Goal: Navigation & Orientation: Find specific page/section

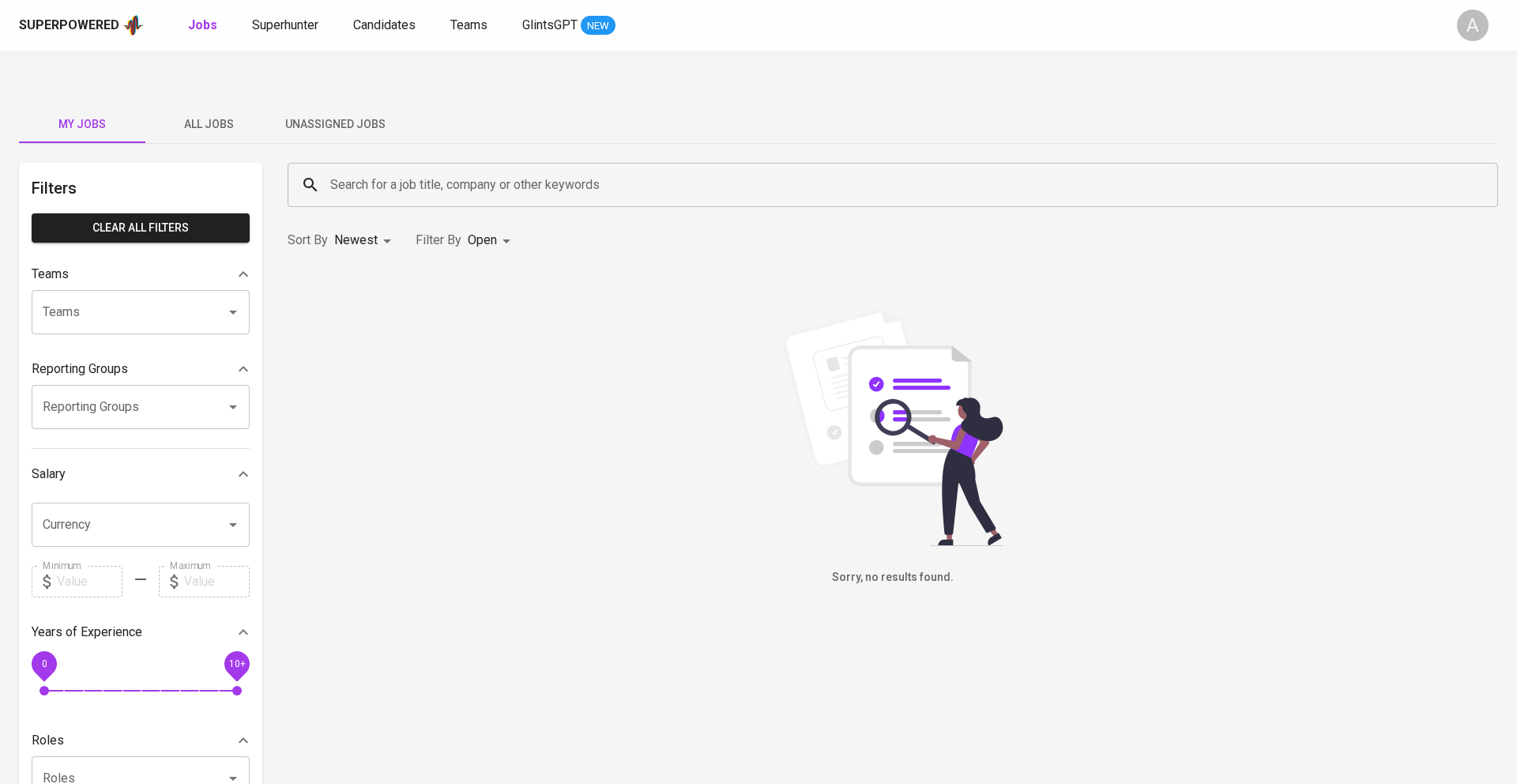
click at [210, 115] on span "All Jobs" at bounding box center [209, 124] width 108 height 20
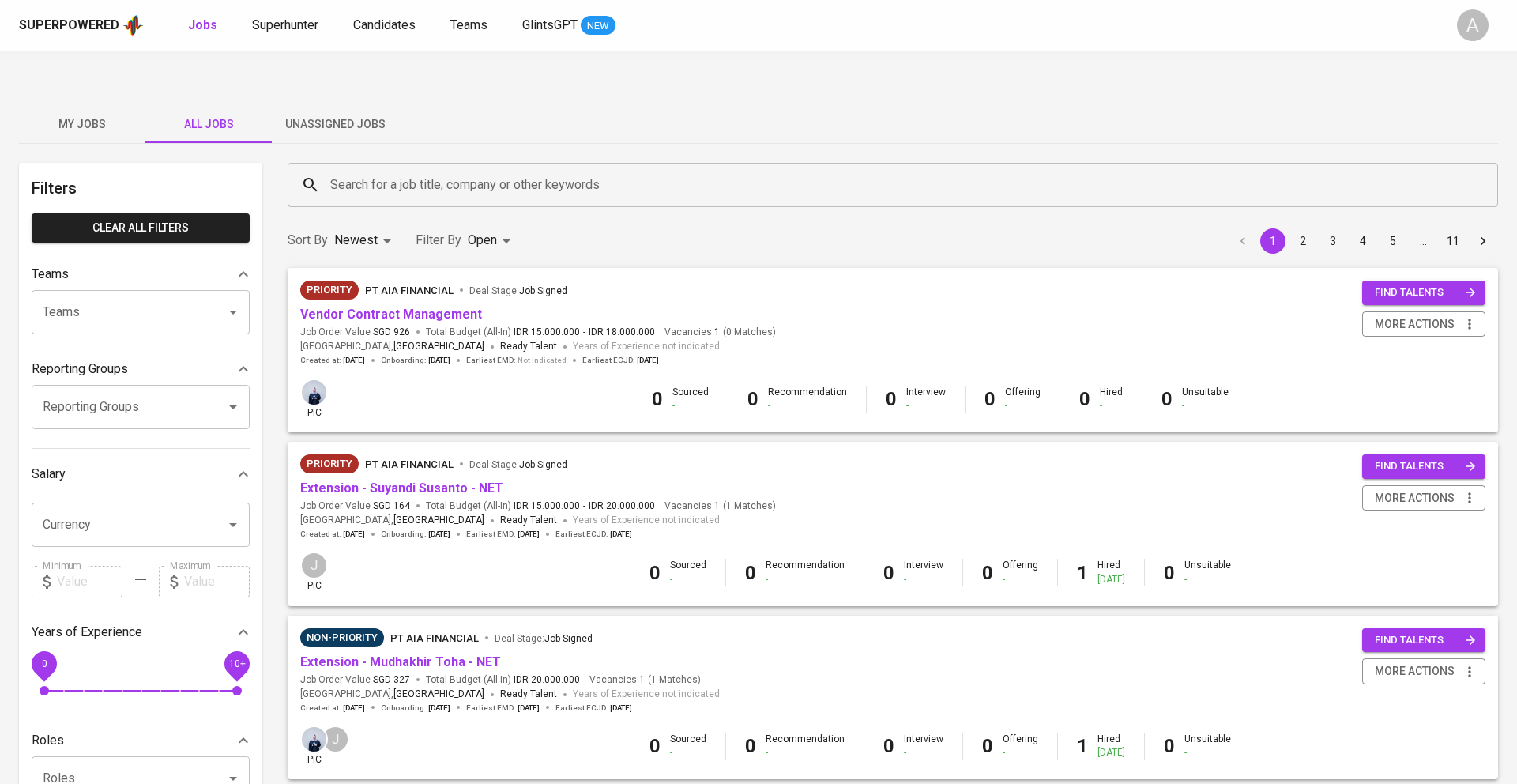
click at [354, 165] on div "Search for a job title, company or other keywords" at bounding box center [893, 185] width 1211 height 44
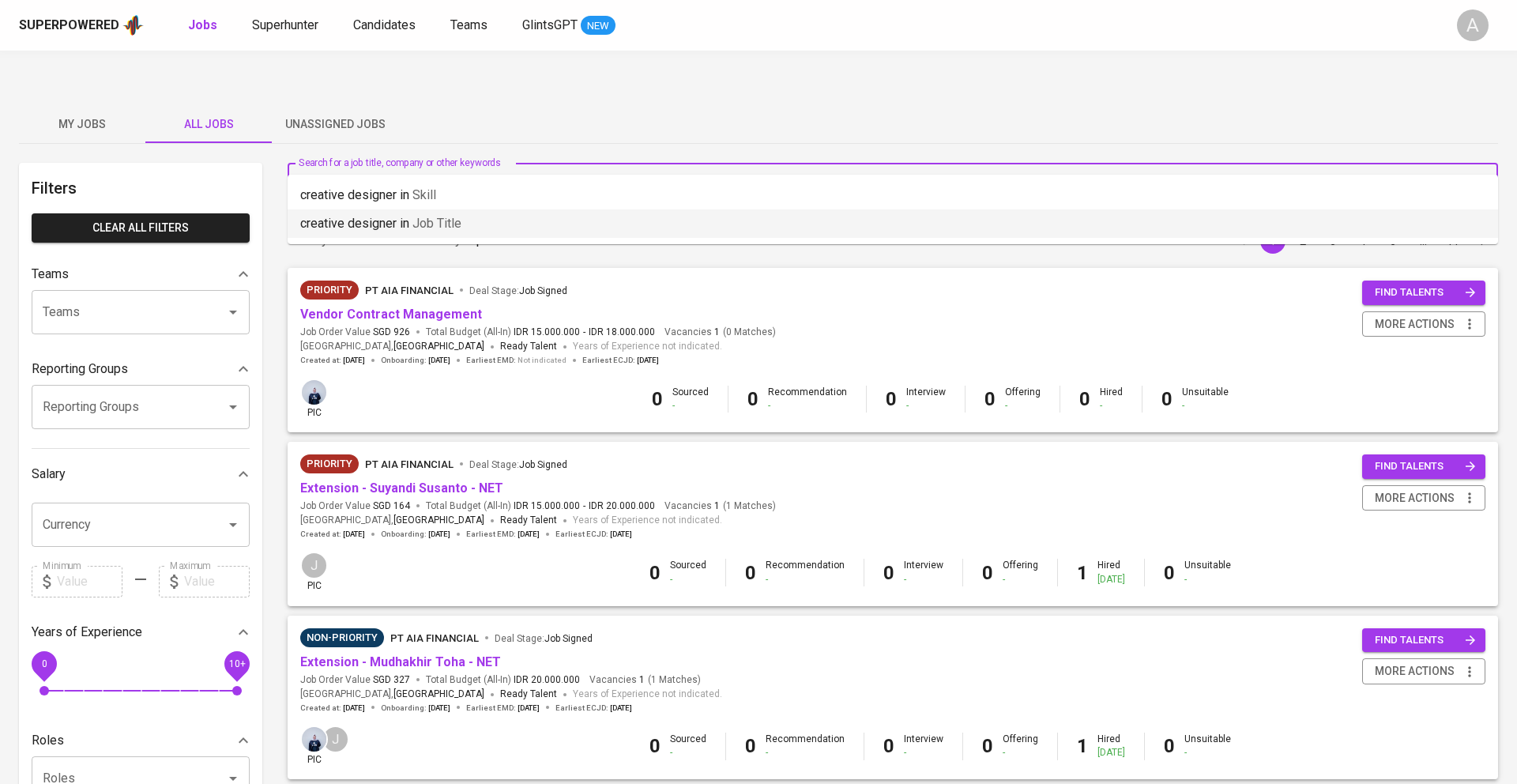
click at [557, 227] on li "creative designer in Job title" at bounding box center [893, 224] width 1211 height 28
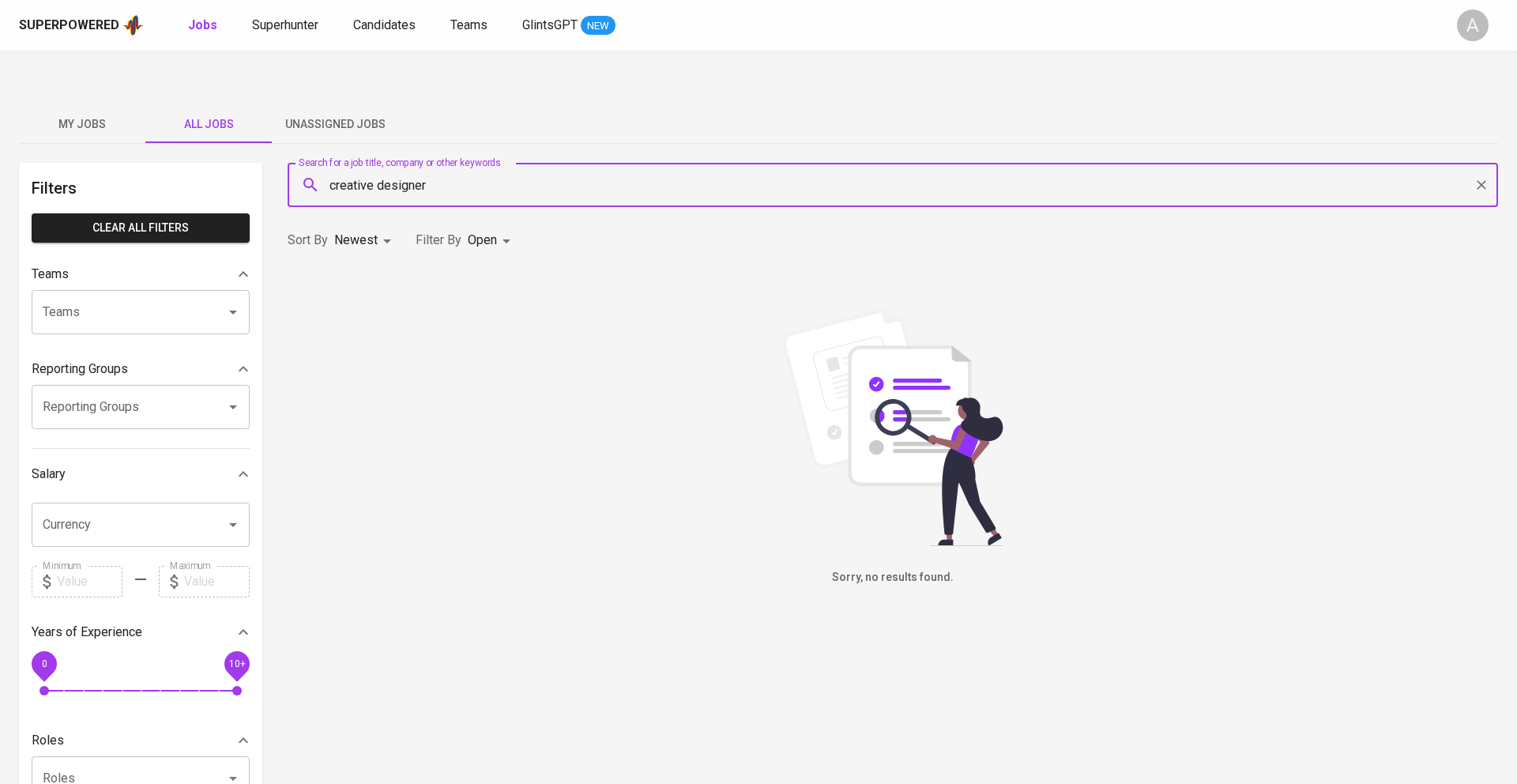
type input "creative designer"
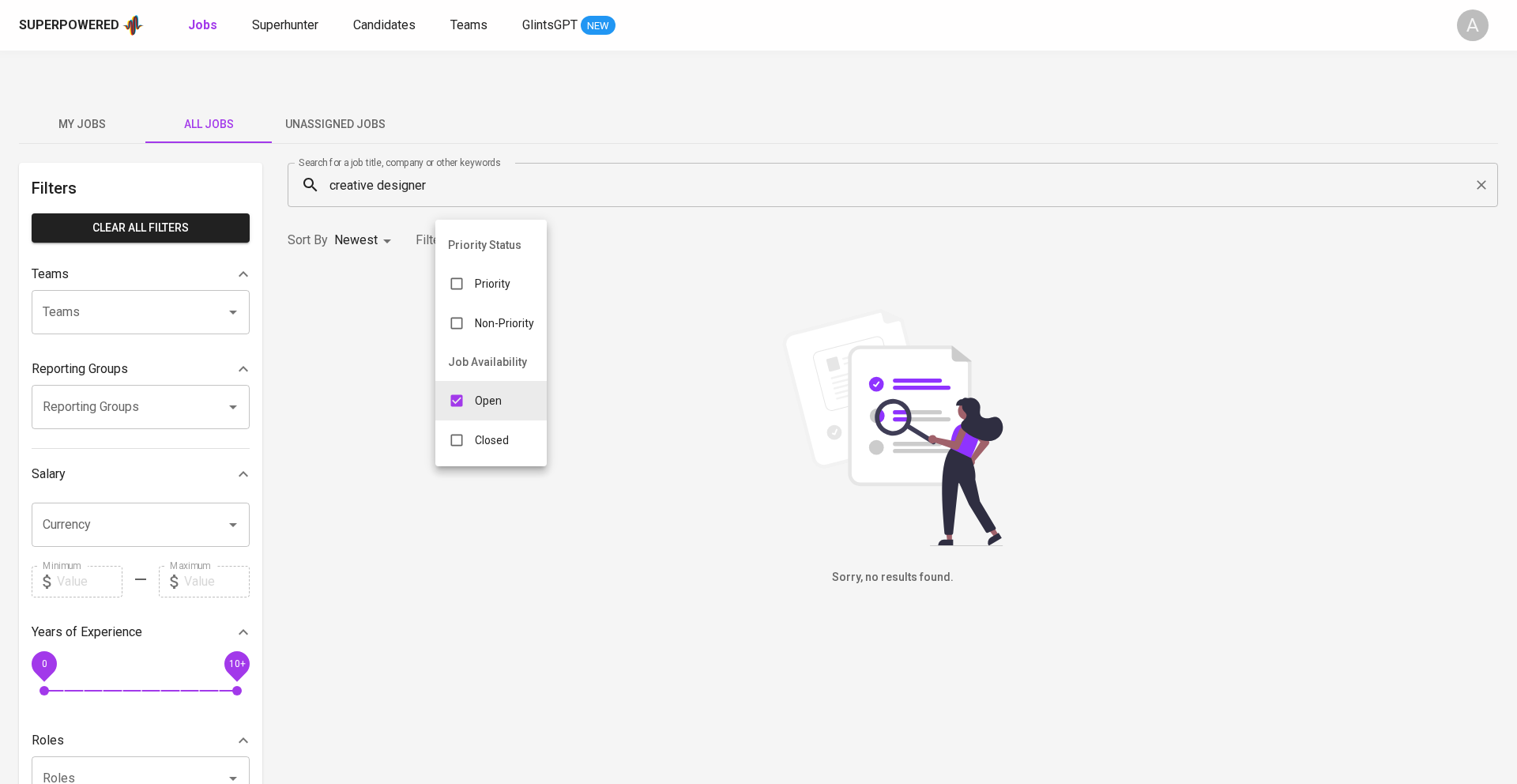
click at [487, 205] on body "Superpowered Jobs Superhunter Candidates Teams GlintsGPT NEW A My Jobs All Jobs…" at bounding box center [758, 557] width 1517 height 1114
click at [503, 452] on div "Closed" at bounding box center [478, 440] width 86 height 30
type input "OPEN,CLOSE"
checkbox input "true"
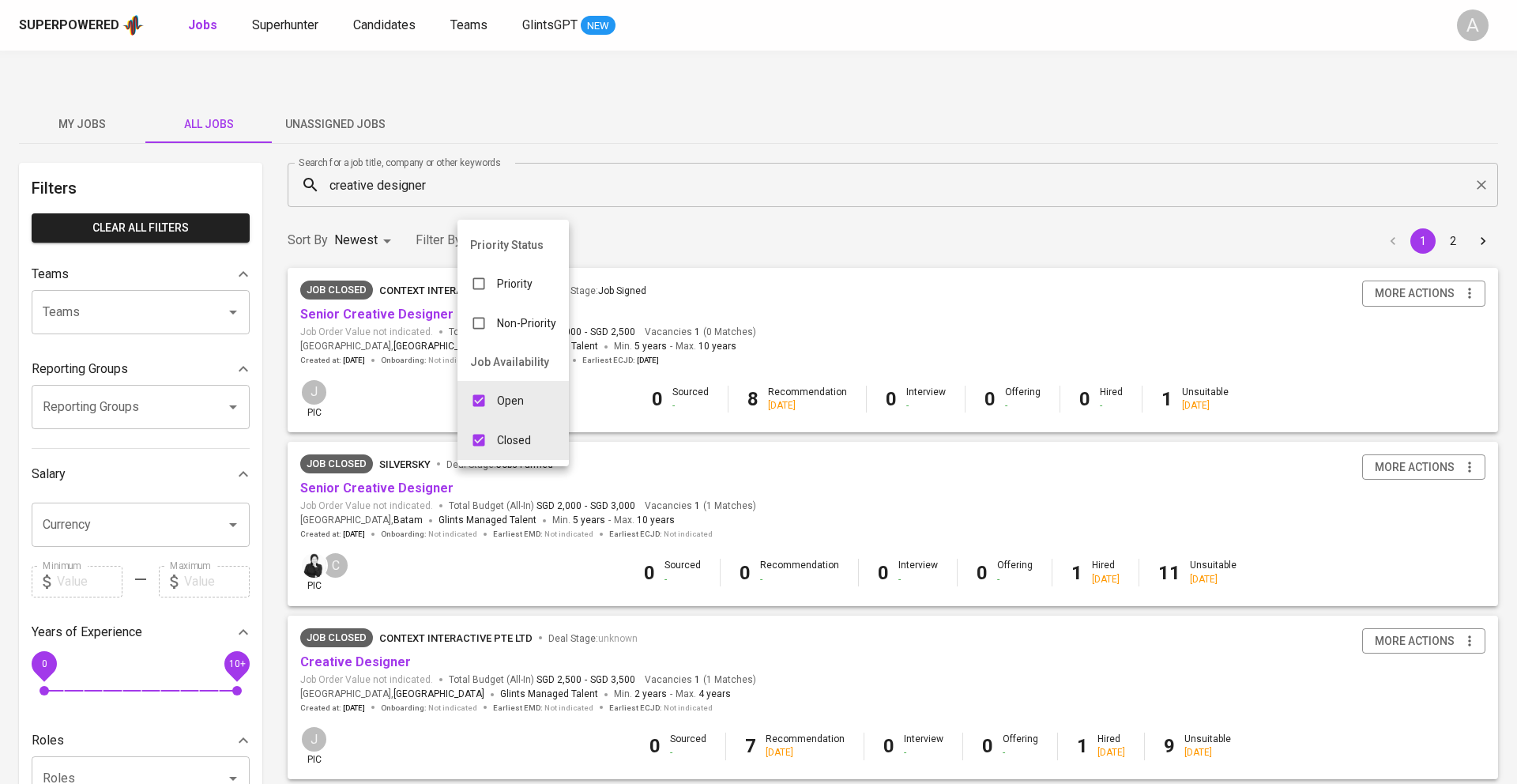
click at [755, 191] on div at bounding box center [758, 392] width 1517 height 784
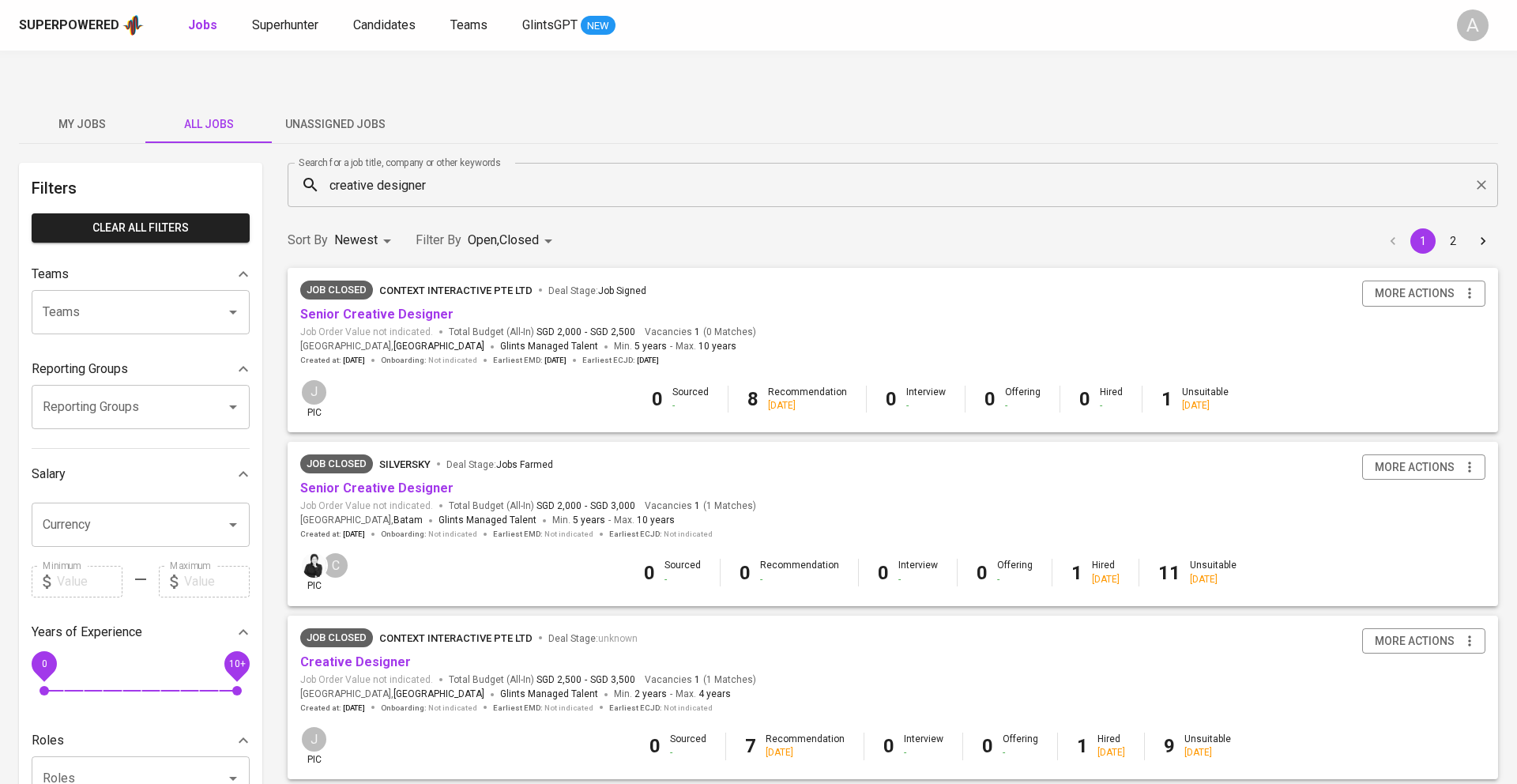
click at [482, 170] on input "creative designer" at bounding box center [897, 185] width 1141 height 30
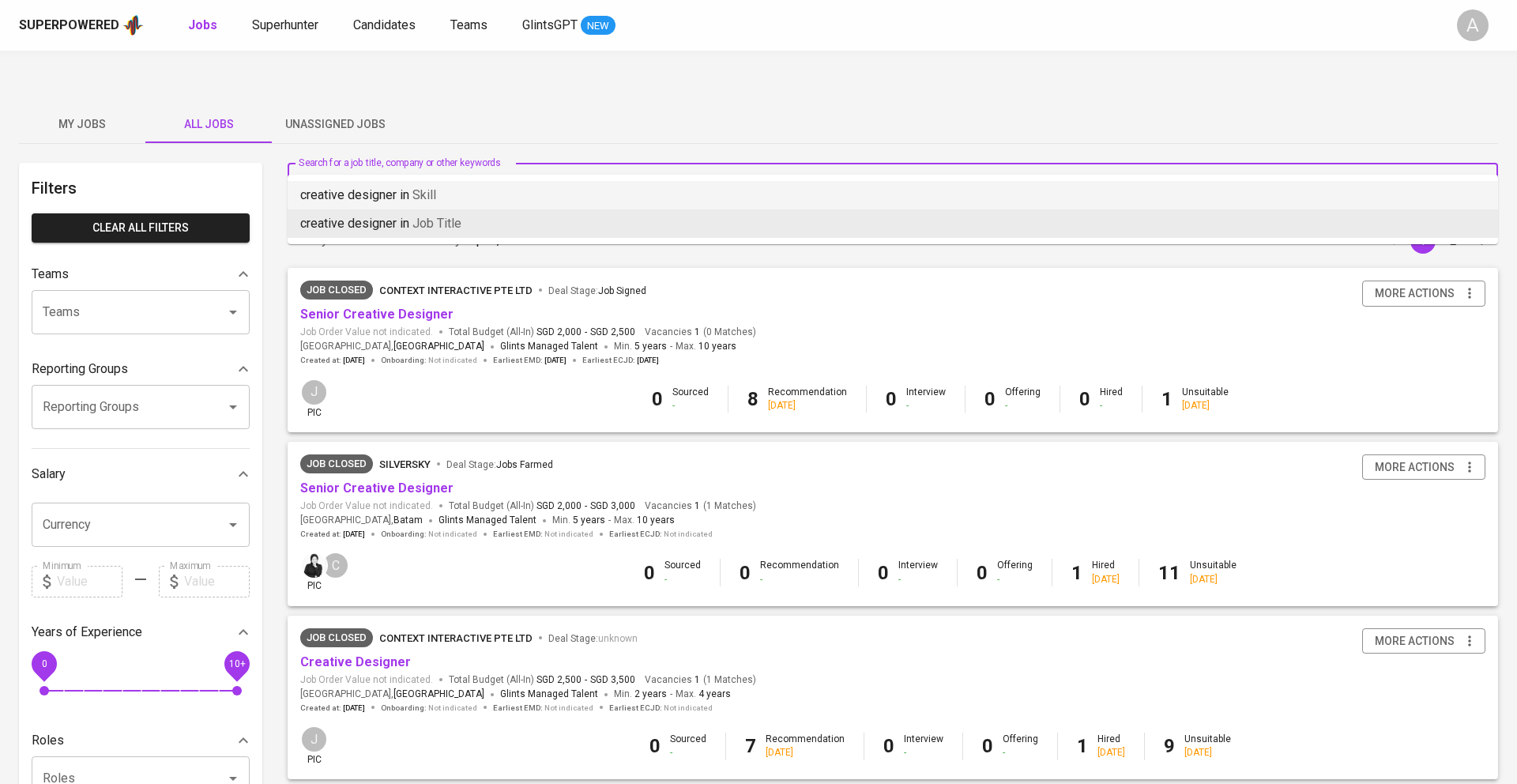
click at [1482, 177] on icon "Clear" at bounding box center [1481, 185] width 16 height 16
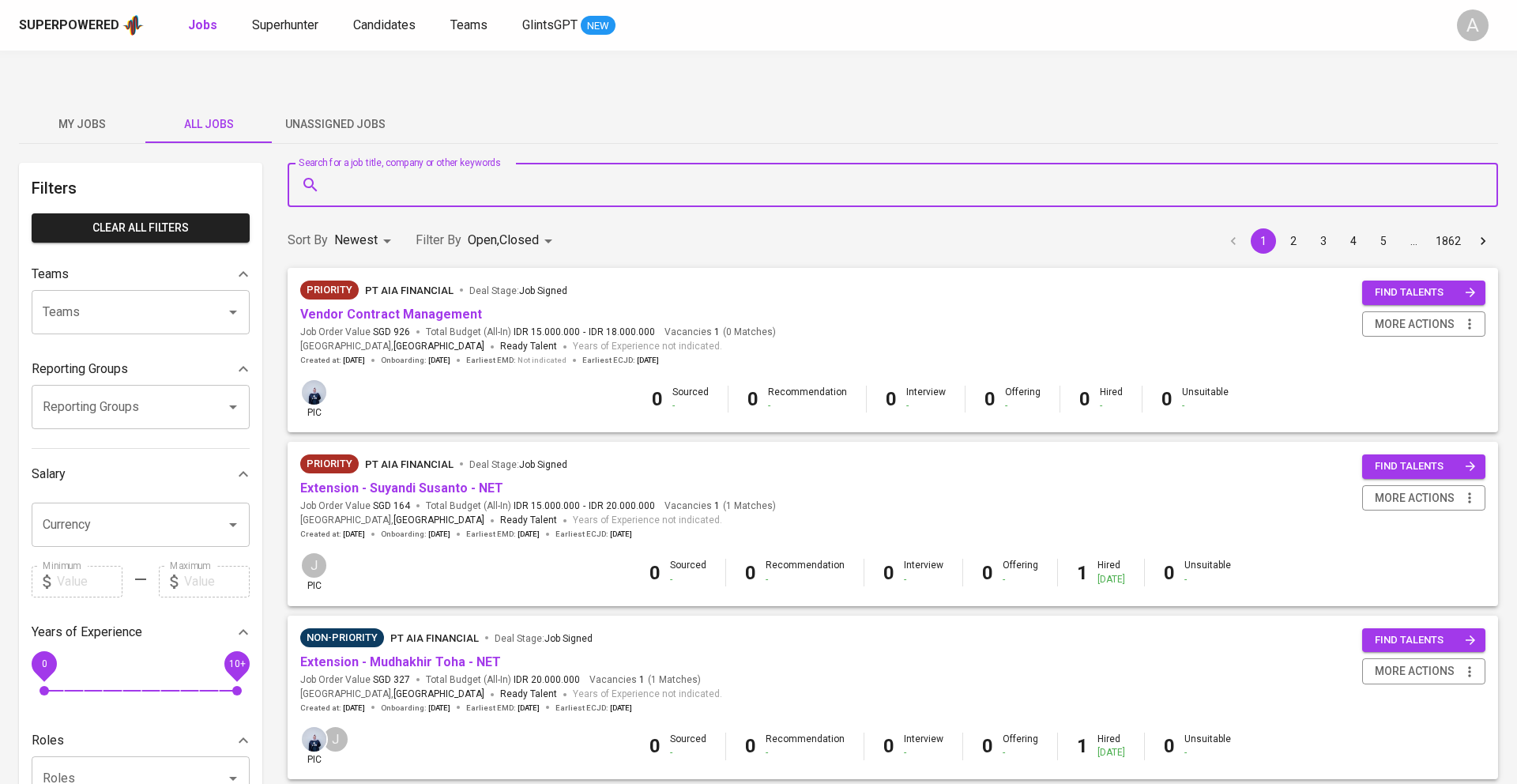
click at [499, 170] on input "Search for a job title, company or other keywords" at bounding box center [897, 185] width 1141 height 30
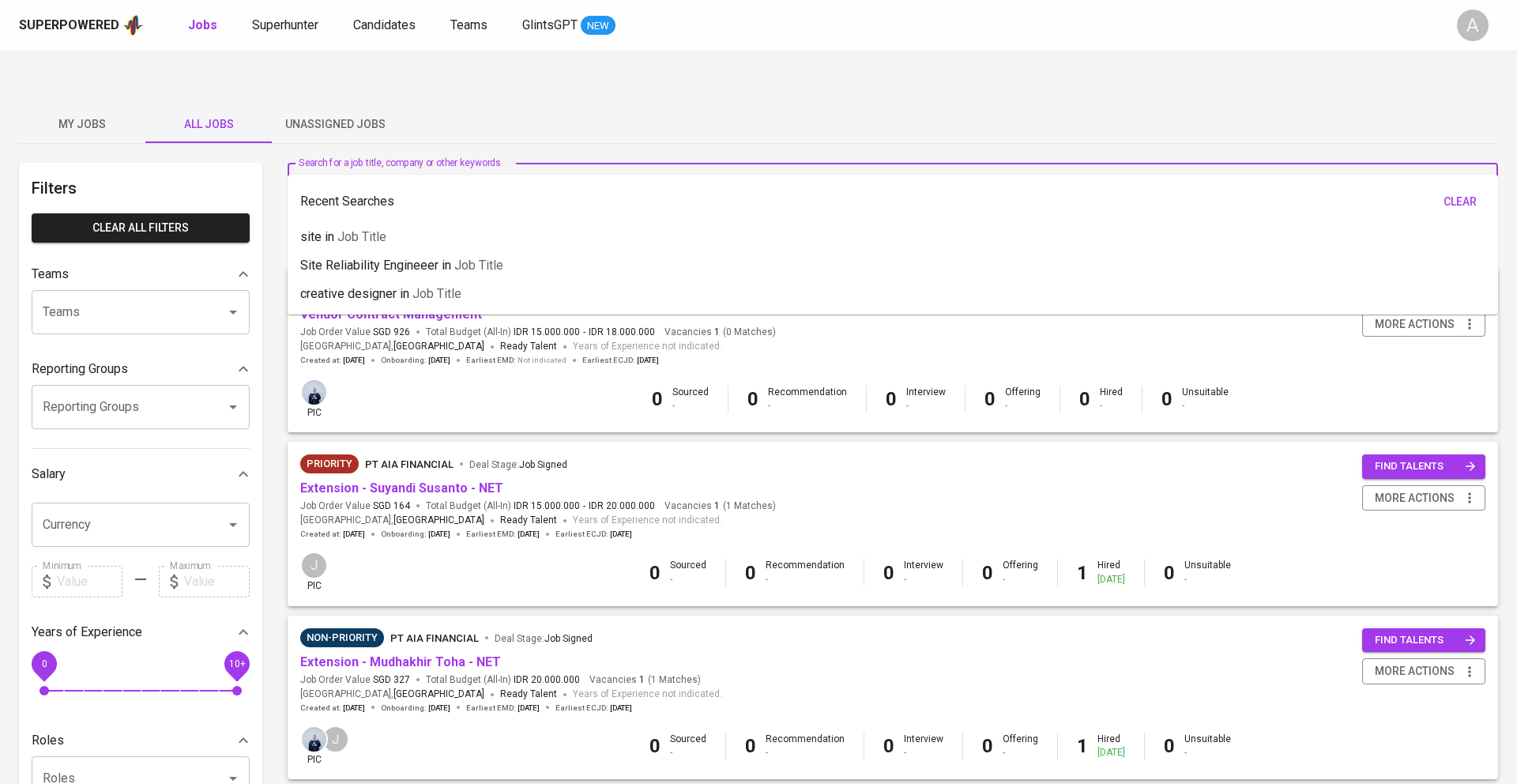
click at [59, 105] on button "My Jobs" at bounding box center [82, 124] width 127 height 38
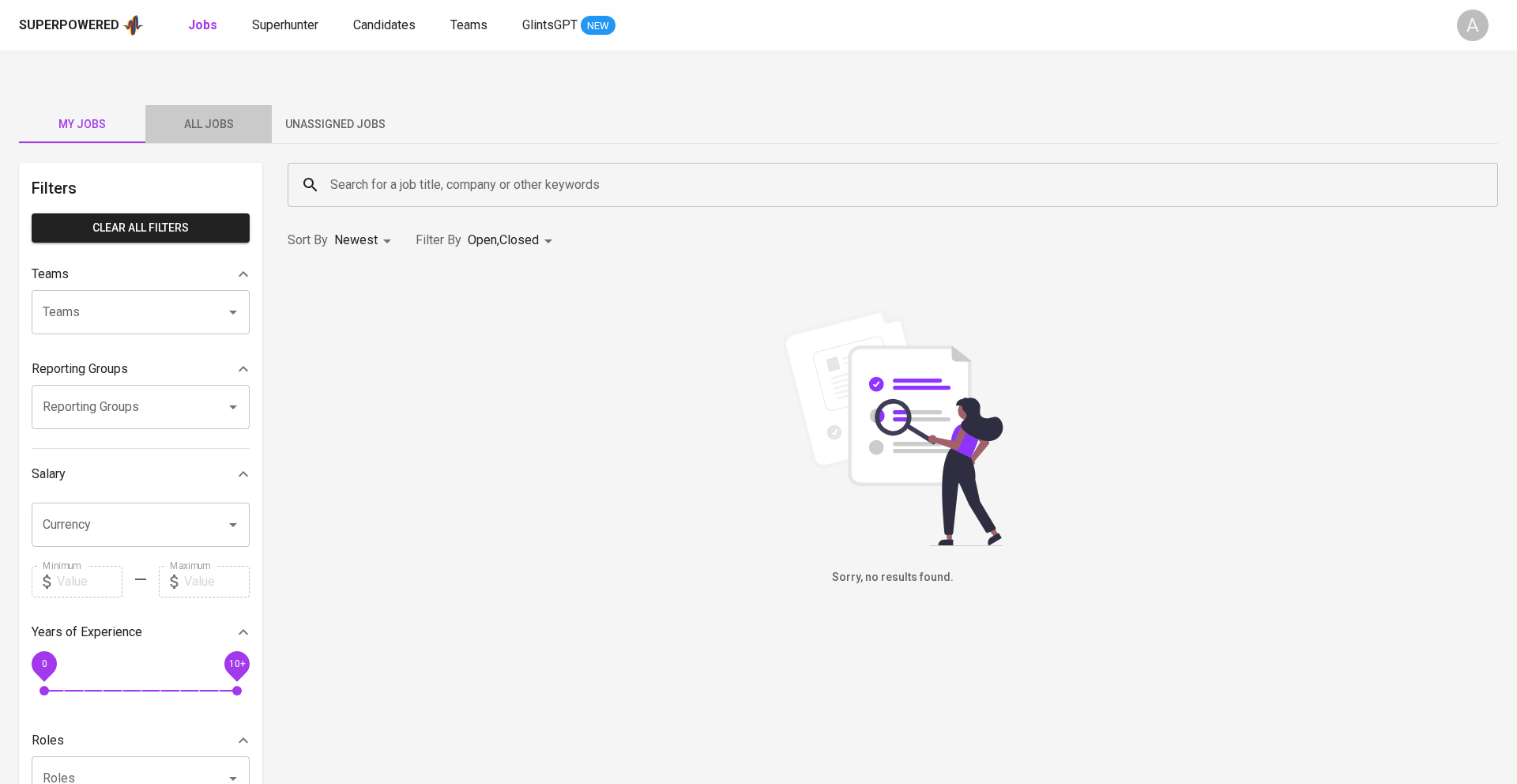
click at [209, 115] on span "All Jobs" at bounding box center [209, 124] width 108 height 20
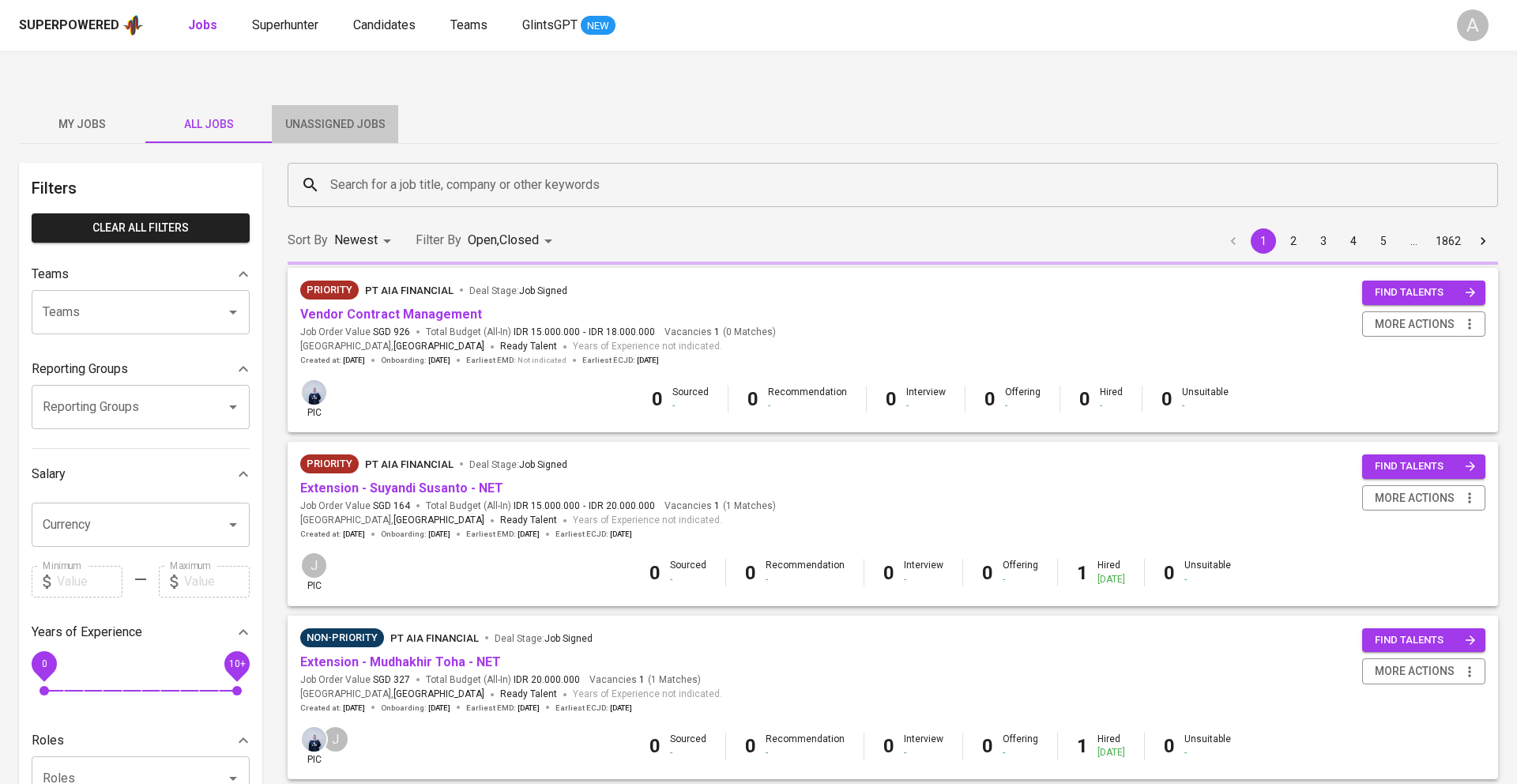
click at [325, 115] on span "Unassigned Jobs" at bounding box center [336, 124] width 108 height 20
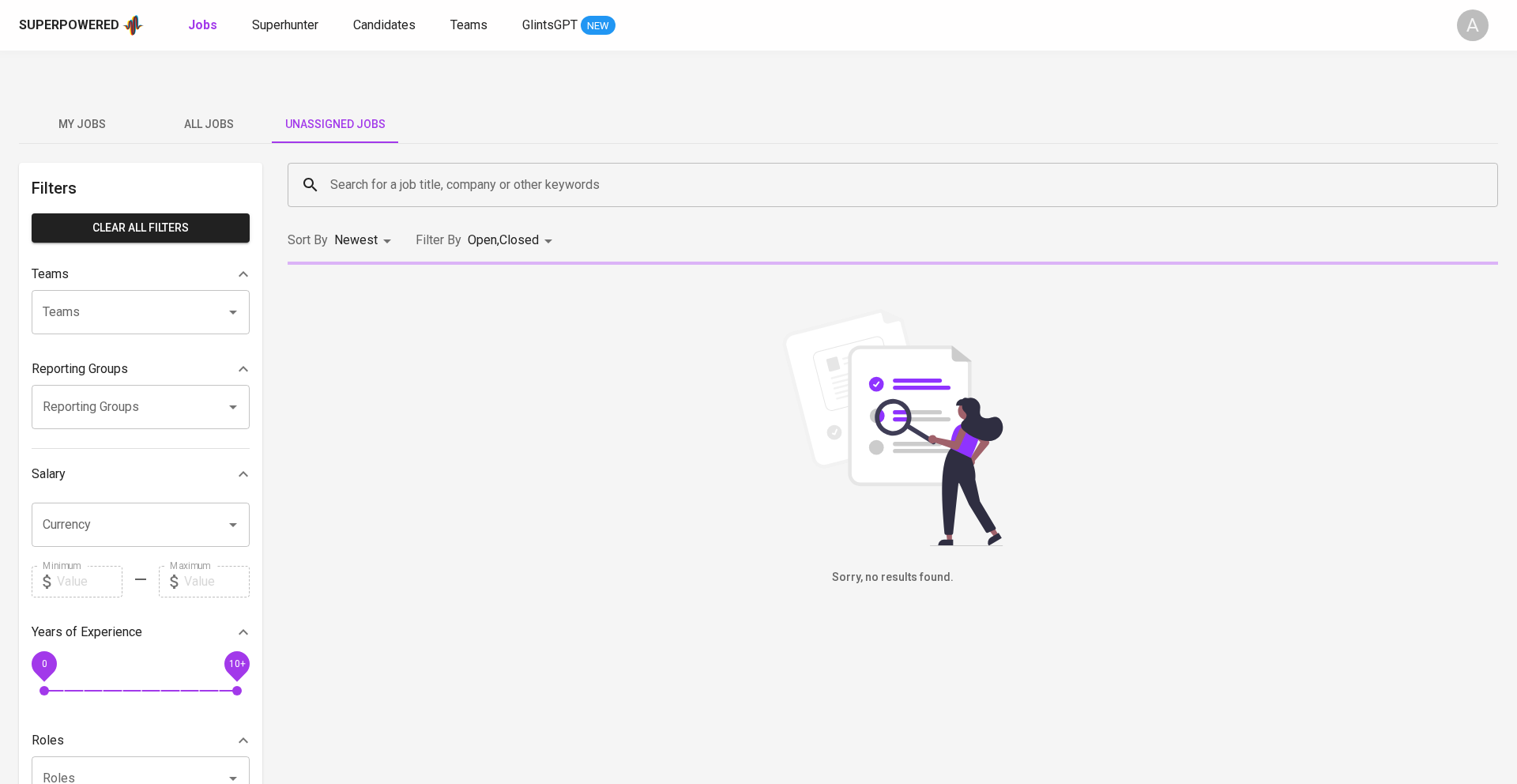
click at [195, 115] on span "All Jobs" at bounding box center [209, 124] width 108 height 20
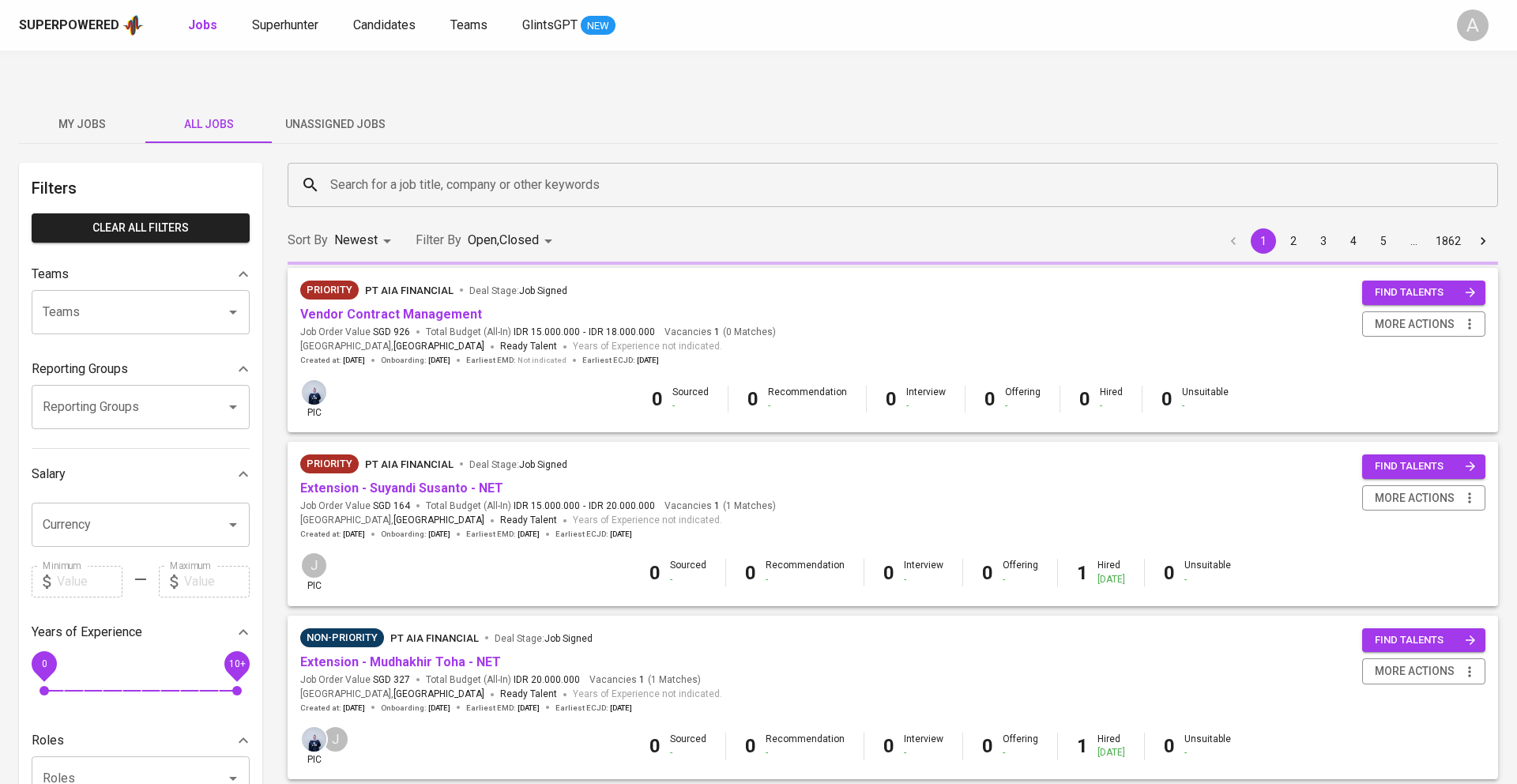
click at [102, 115] on span "My Jobs" at bounding box center [82, 124] width 108 height 20
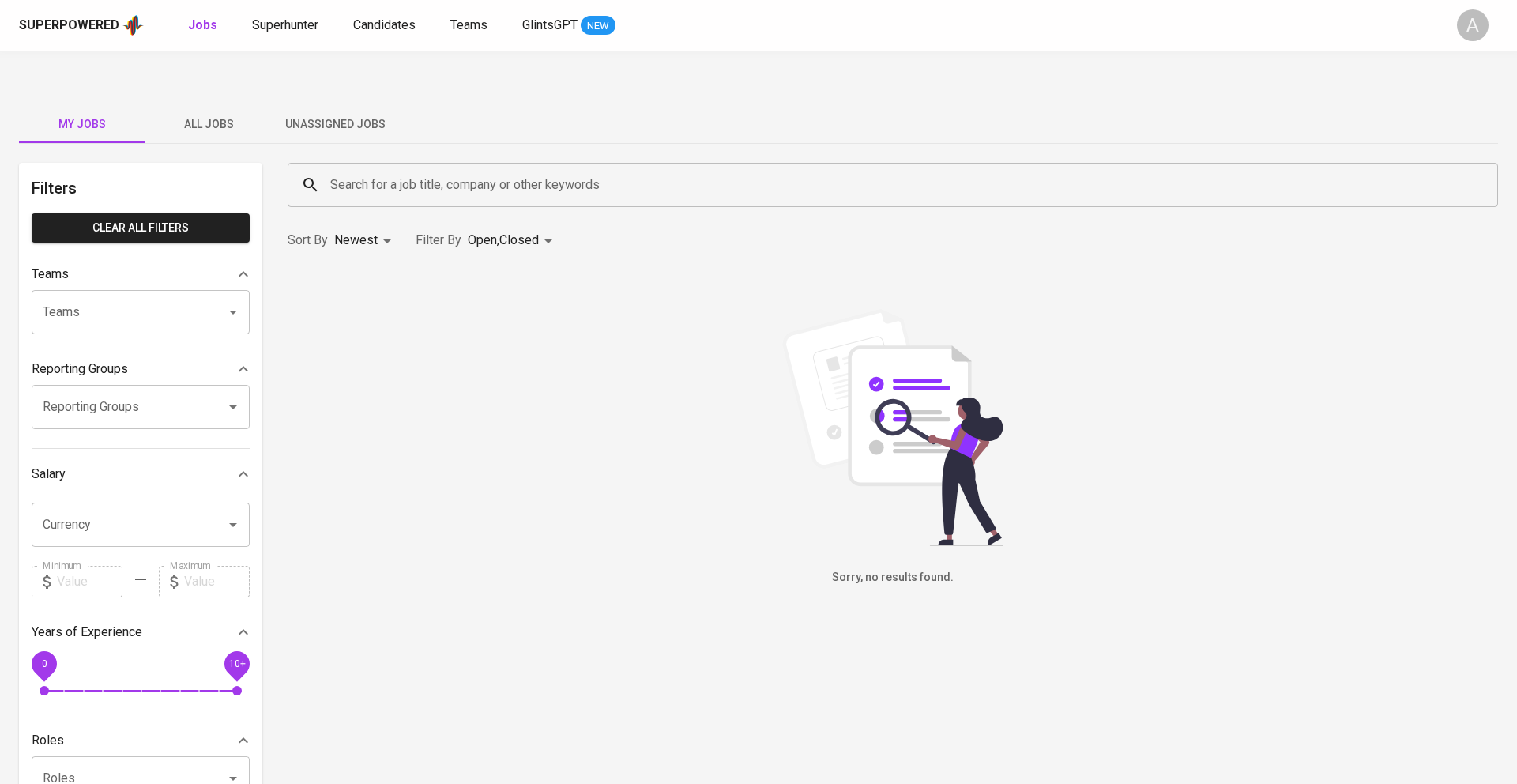
drag, startPoint x: 557, startPoint y: 259, endPoint x: 671, endPoint y: 439, distance: 213.1
click at [671, 439] on div "Sorry, no results found." at bounding box center [893, 448] width 1230 height 359
click at [188, 115] on span "All Jobs" at bounding box center [209, 124] width 108 height 20
click at [218, 115] on span "All Jobs" at bounding box center [209, 124] width 108 height 20
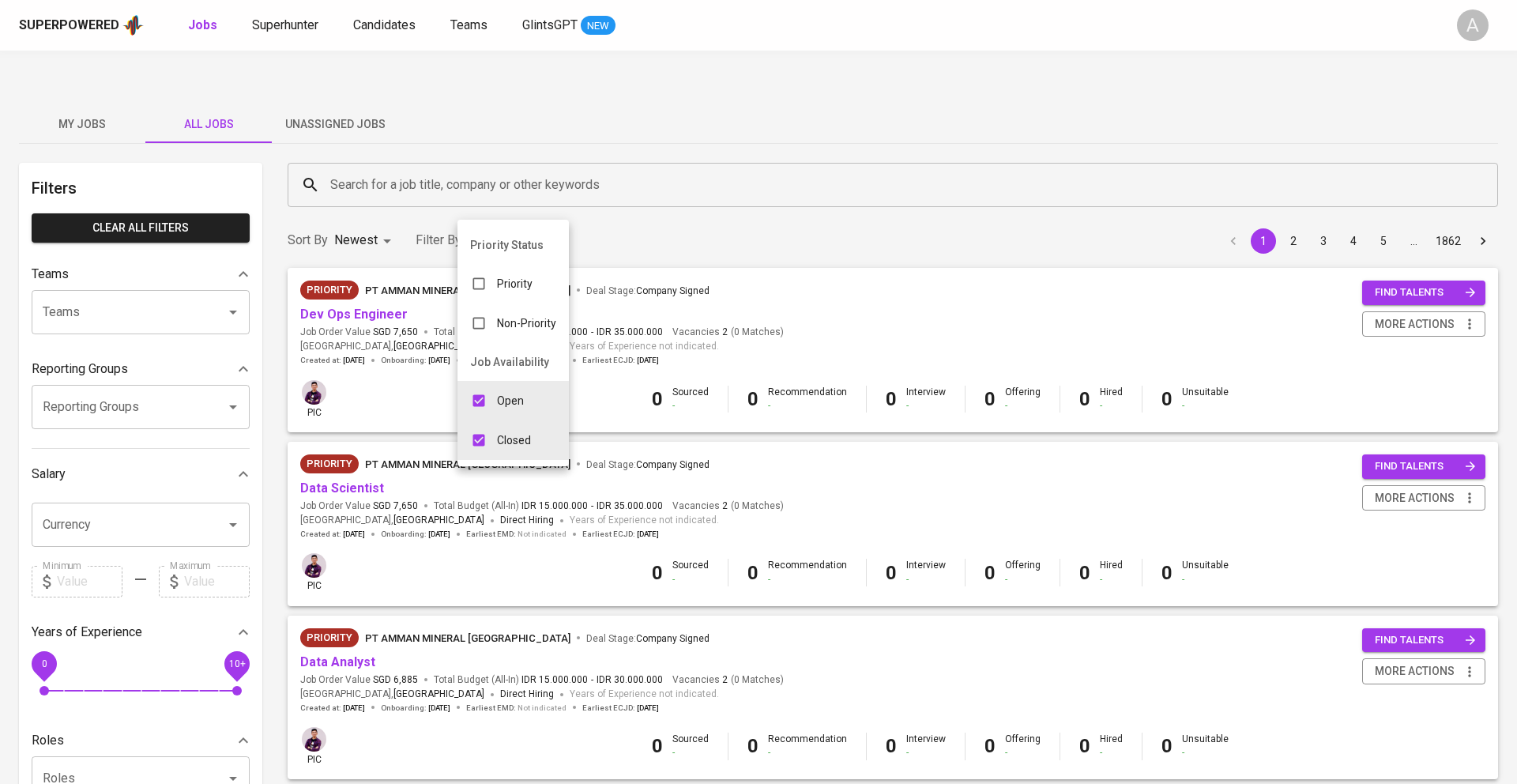
click at [495, 452] on div "Closed" at bounding box center [500, 440] width 86 height 30
click at [497, 438] on p "Closed" at bounding box center [514, 440] width 34 height 16
click at [705, 194] on div at bounding box center [758, 392] width 1517 height 784
type input "OPEN,CLOSE"
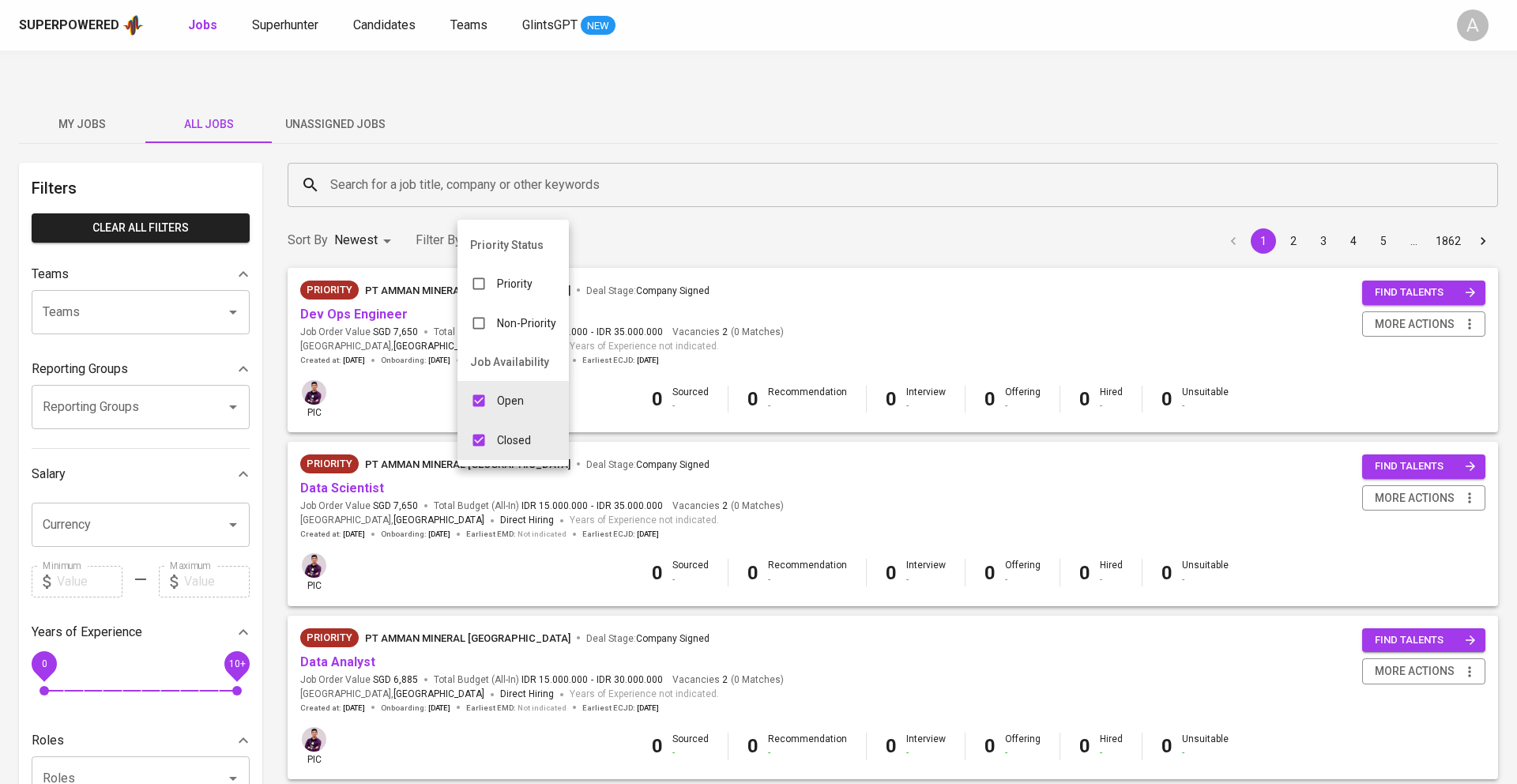
checkbox input "true"
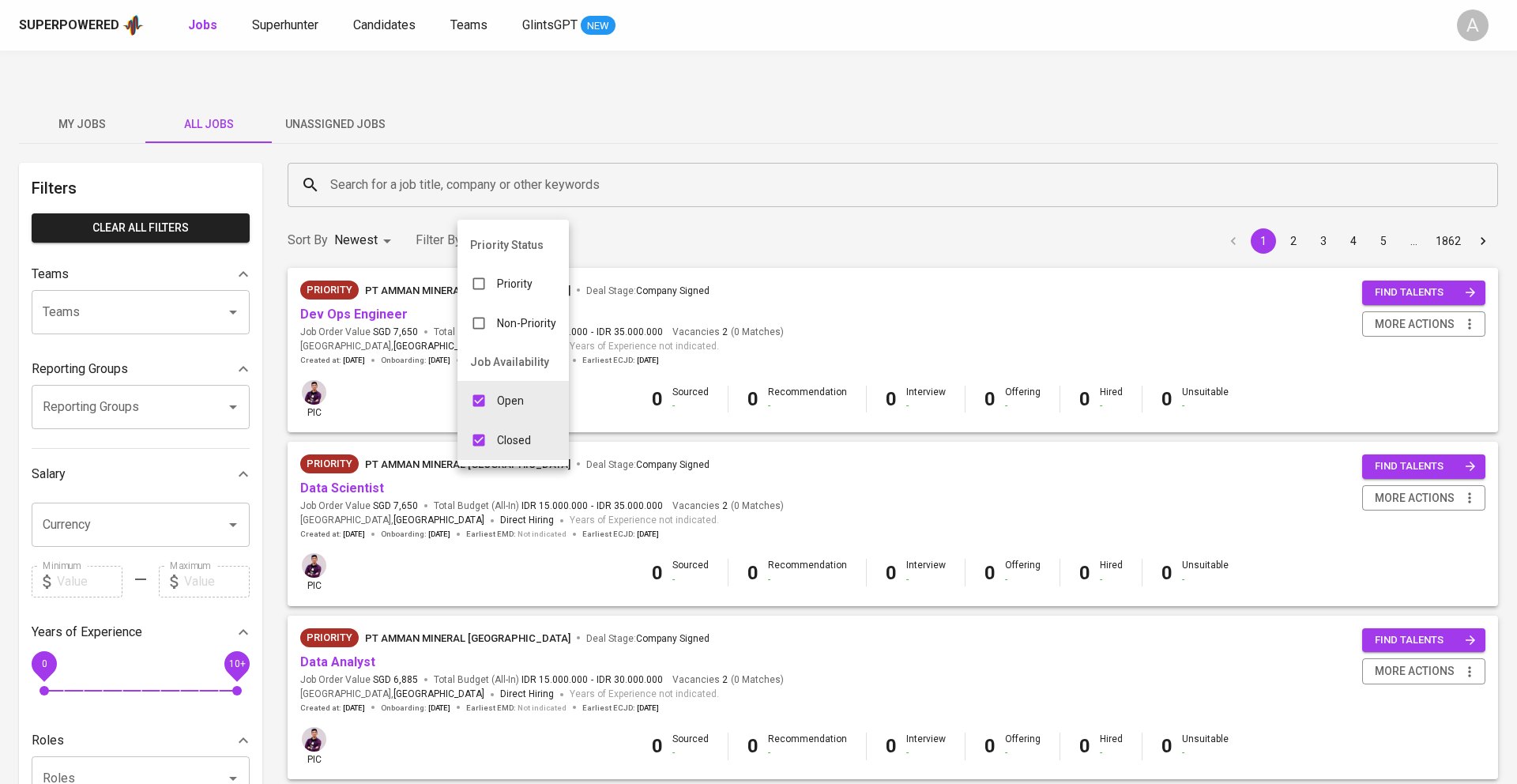
click at [481, 439] on input "checkbox" at bounding box center [479, 440] width 30 height 30
checkbox input "false"
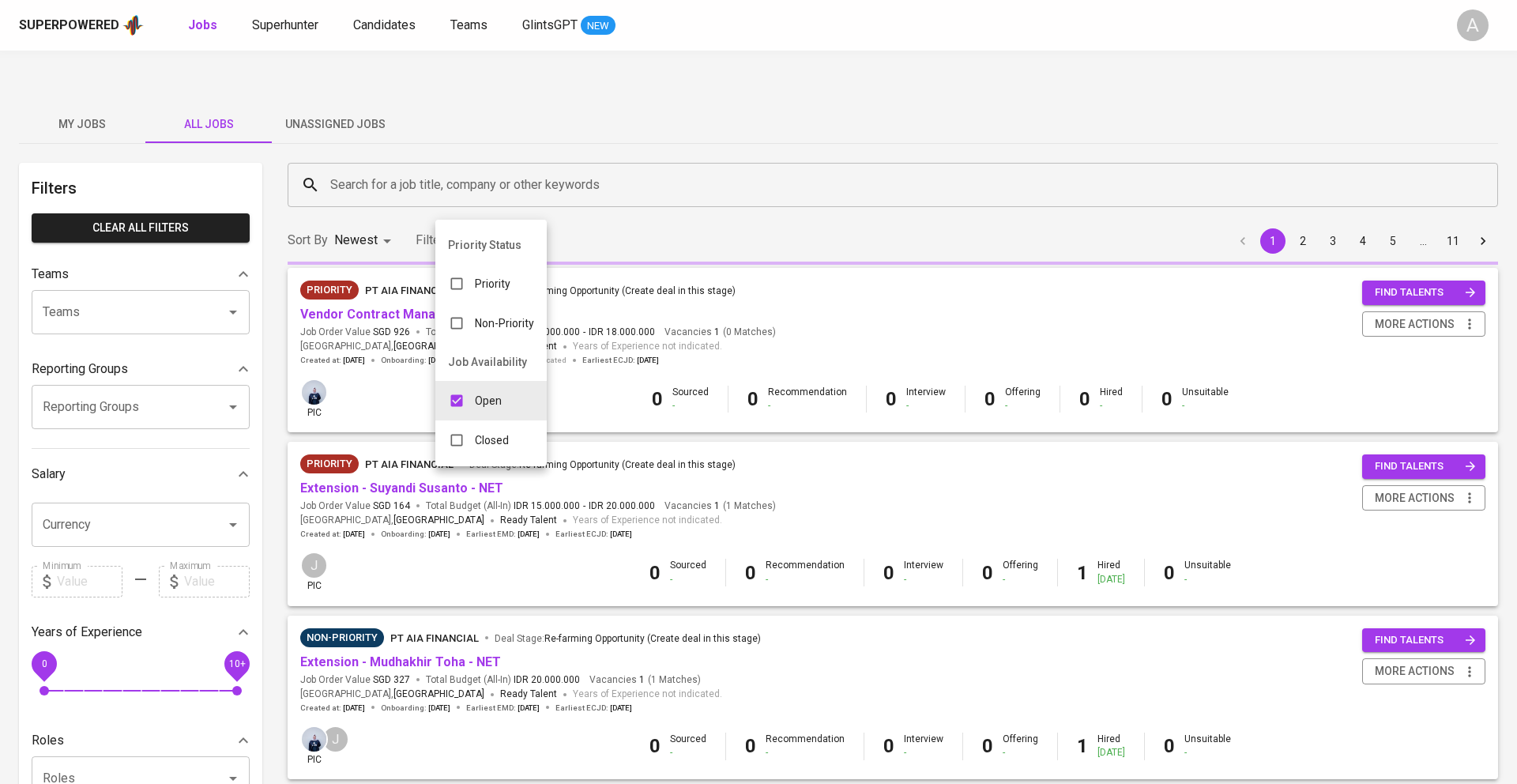
click at [480, 440] on p "Closed" at bounding box center [491, 440] width 34 height 16
click at [701, 191] on div at bounding box center [758, 392] width 1517 height 784
click at [701, 191] on div "Priority Status Priority Non-Priority Job Availability Open Closed" at bounding box center [758, 392] width 1517 height 784
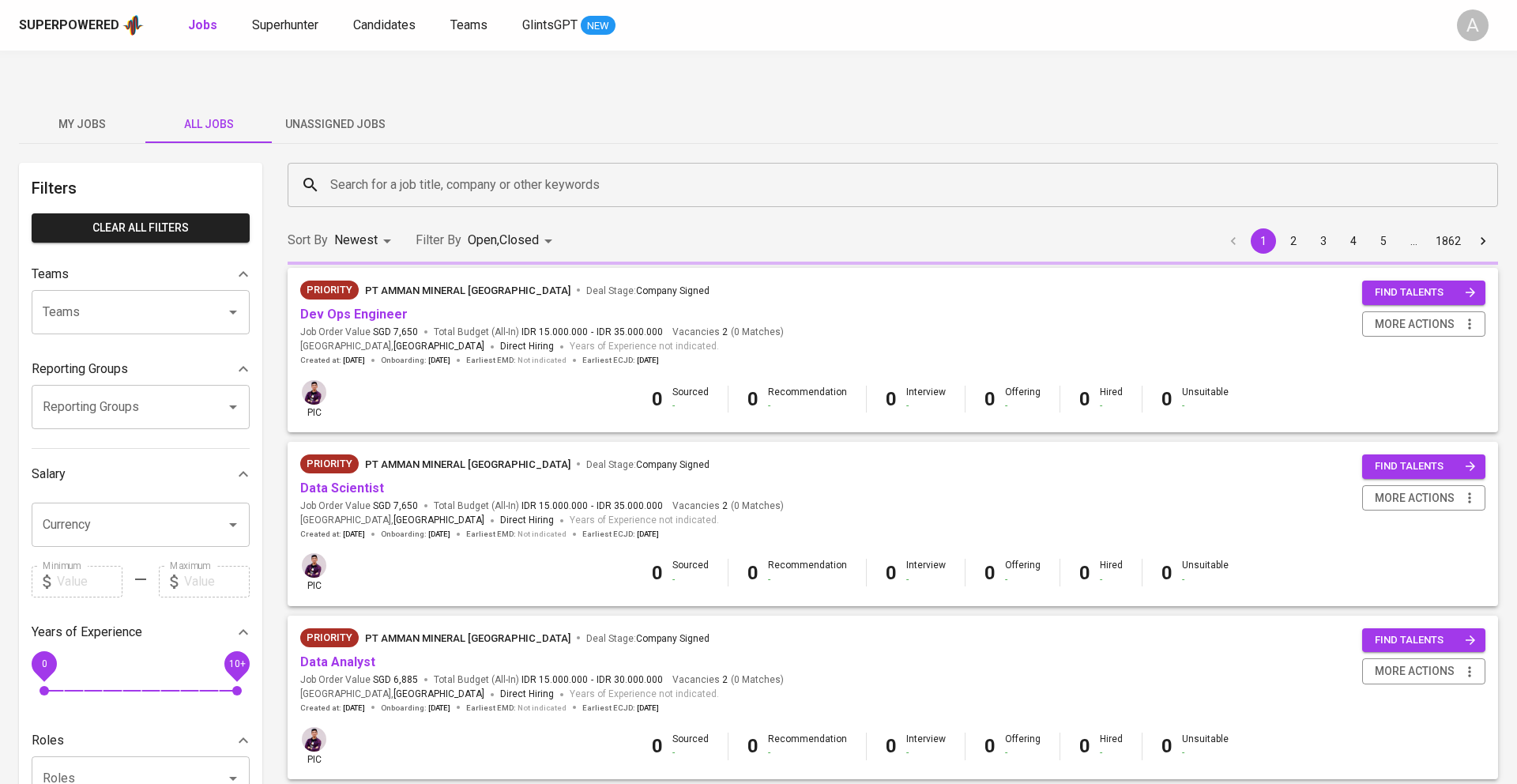
type input "OPEN,CLOSE"
checkbox input "true"
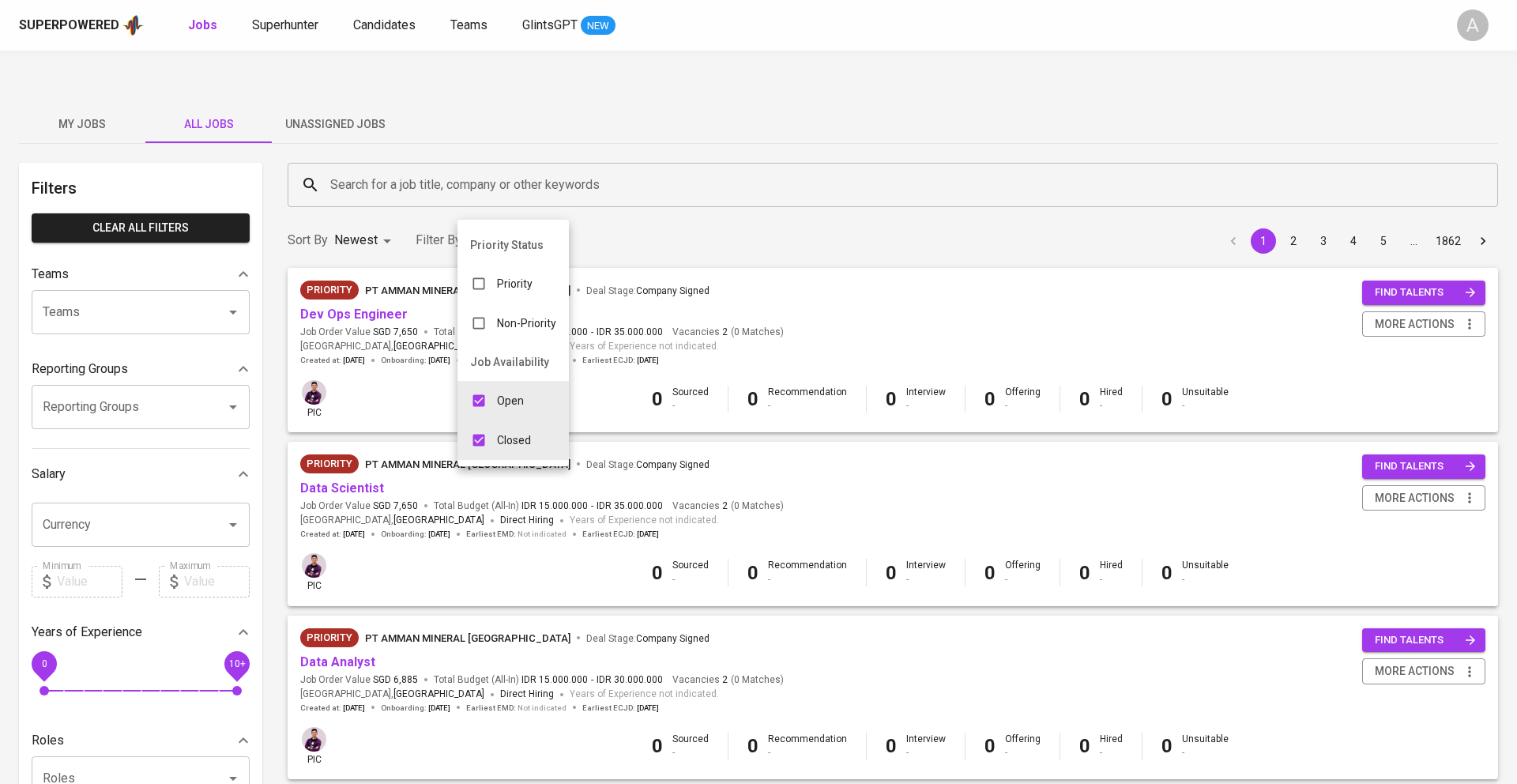
click at [482, 441] on input "checkbox" at bounding box center [479, 440] width 30 height 30
checkbox input "false"
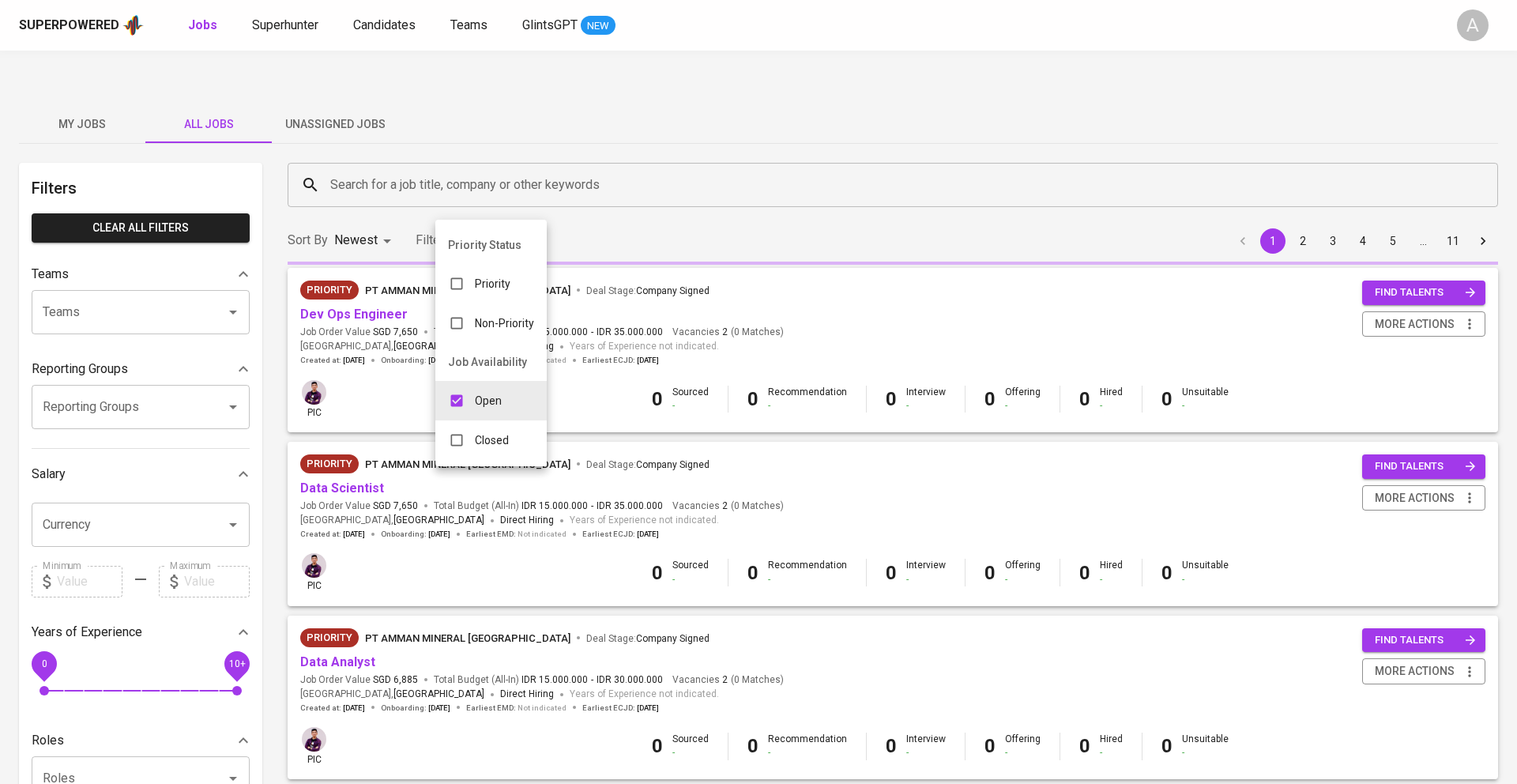
type input "OPEN"
click at [685, 184] on div at bounding box center [758, 392] width 1517 height 784
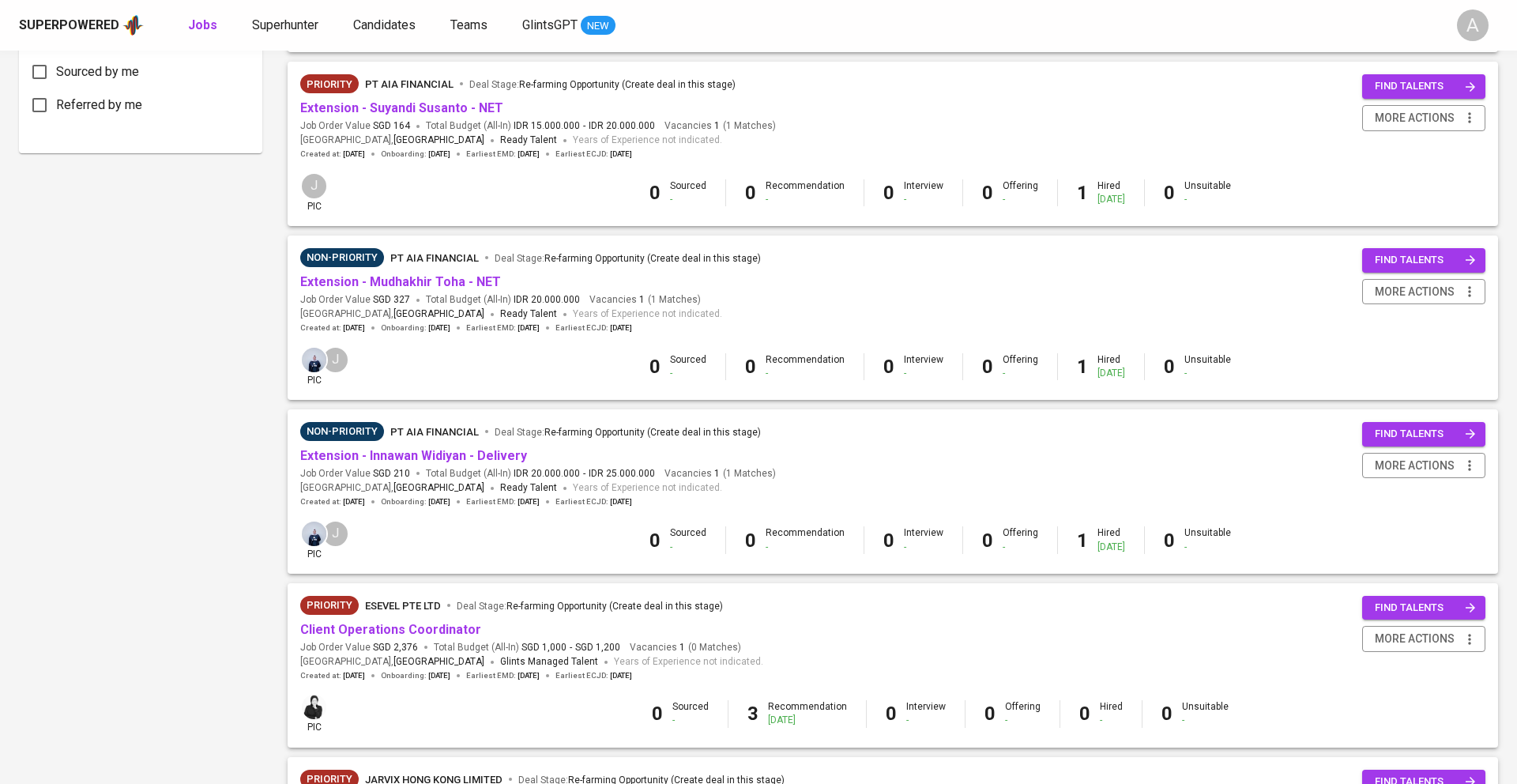
scroll to position [1280, 0]
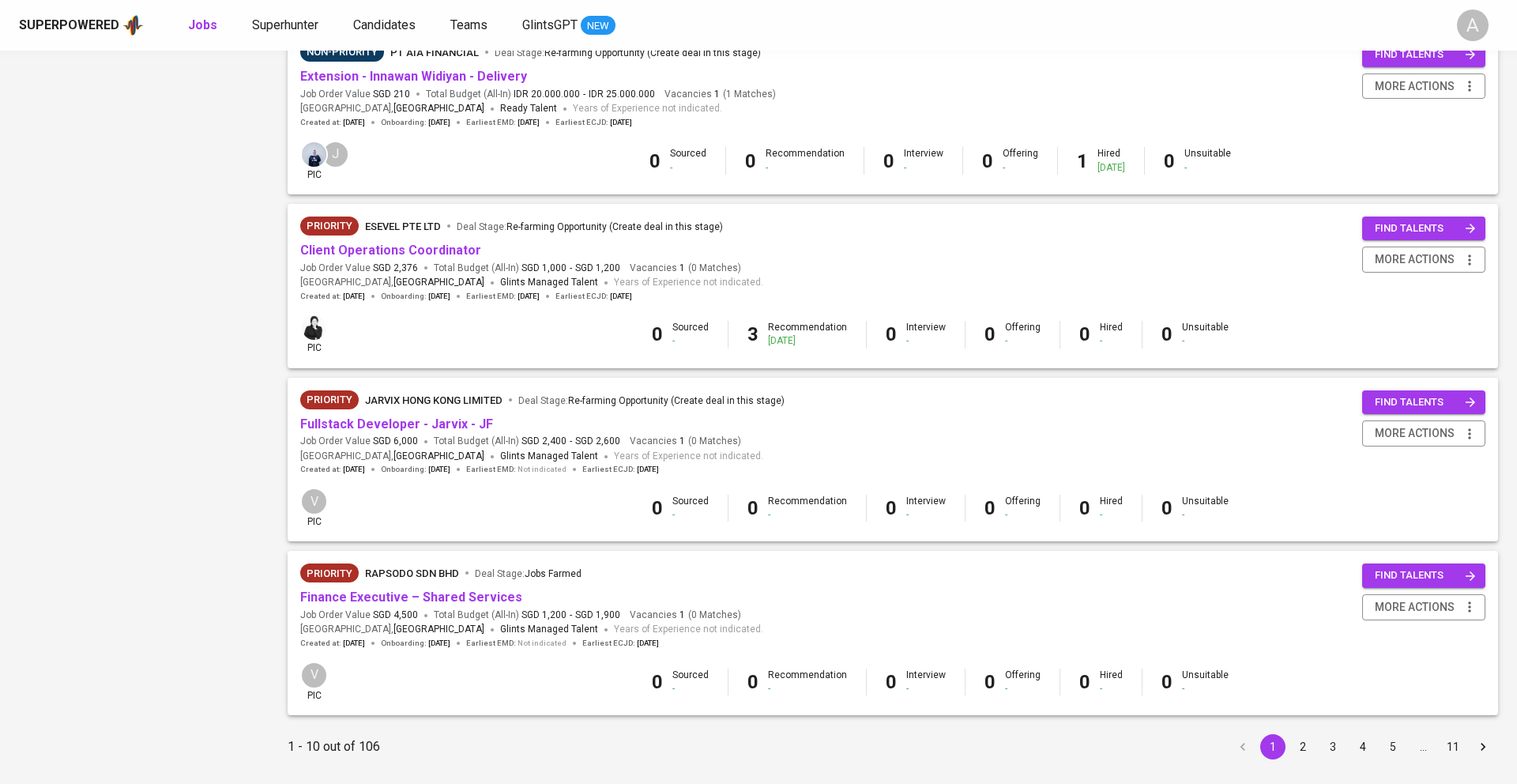
click at [1308, 734] on button "2" at bounding box center [1303, 747] width 25 height 25
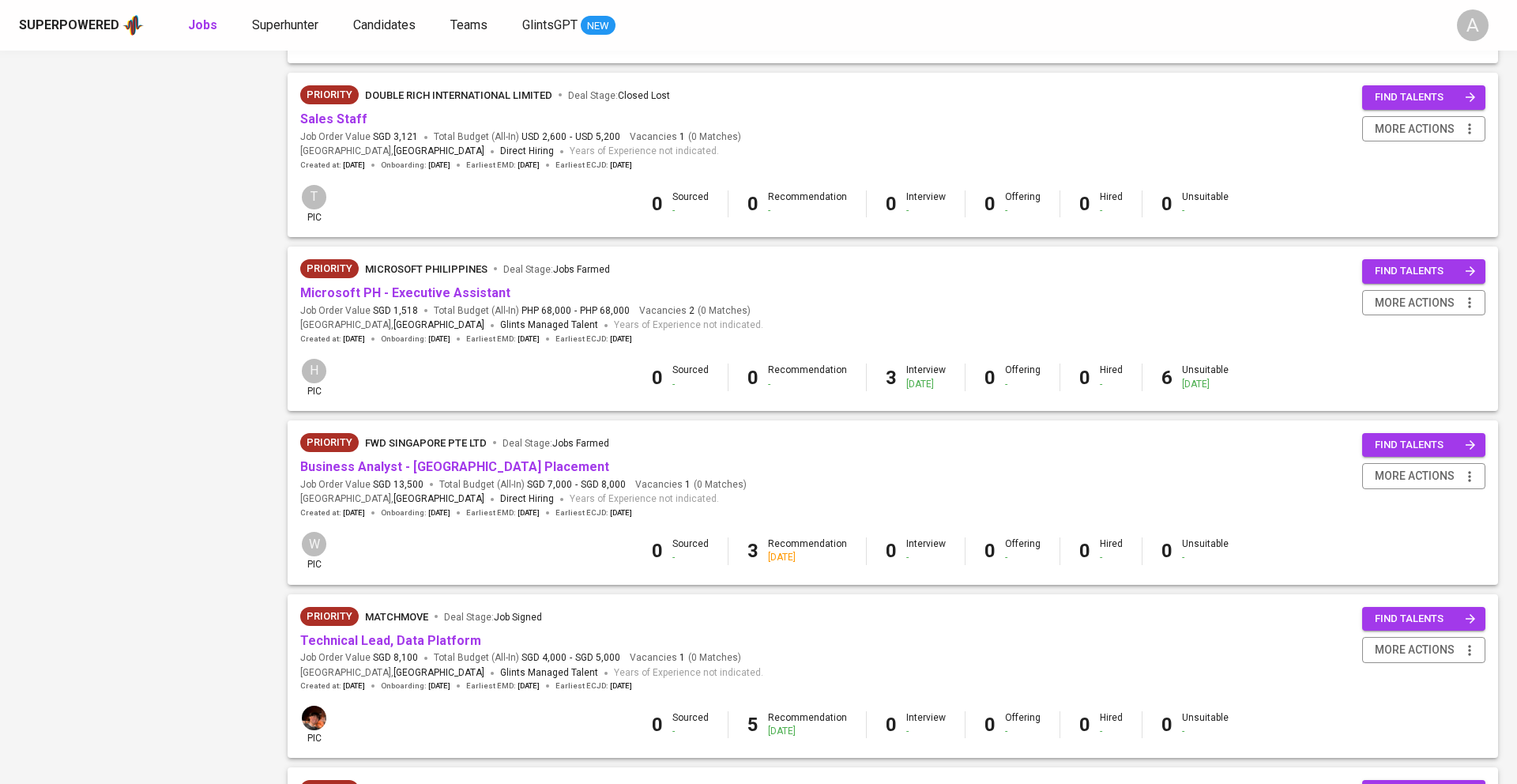
scroll to position [1280, 0]
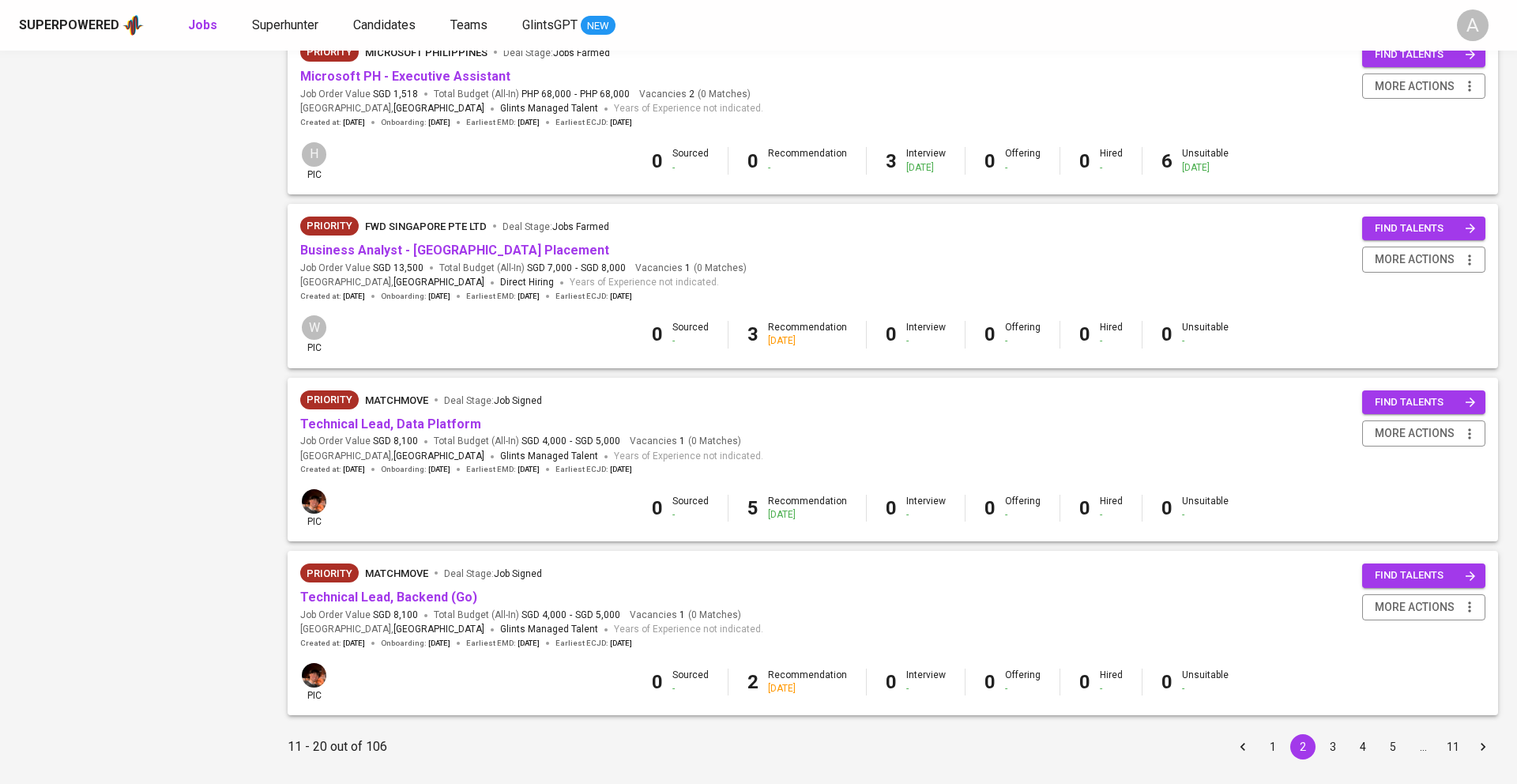
click at [1333, 734] on button "3" at bounding box center [1333, 747] width 25 height 25
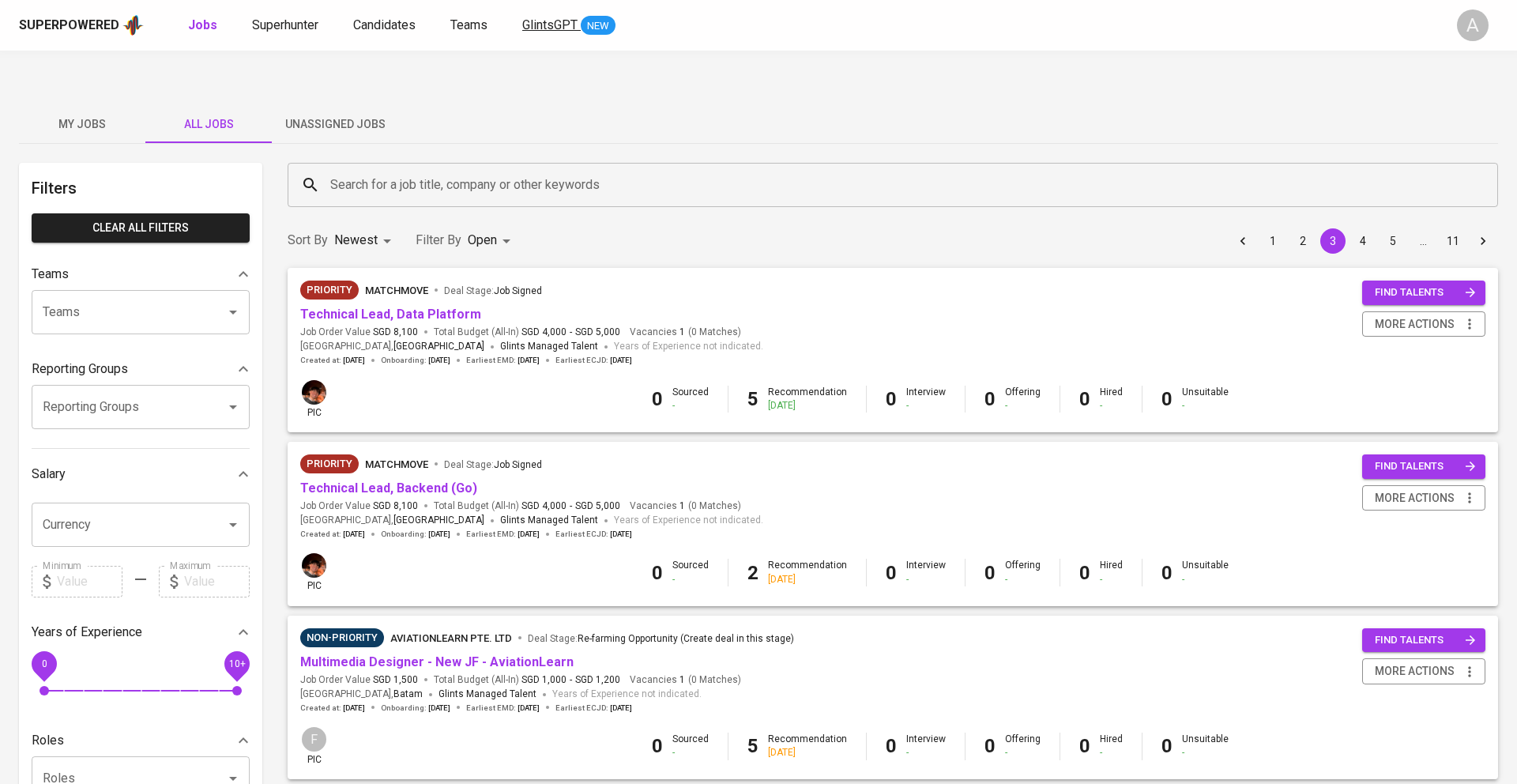
click at [545, 24] on span "GlintsGPT" at bounding box center [550, 25] width 55 height 15
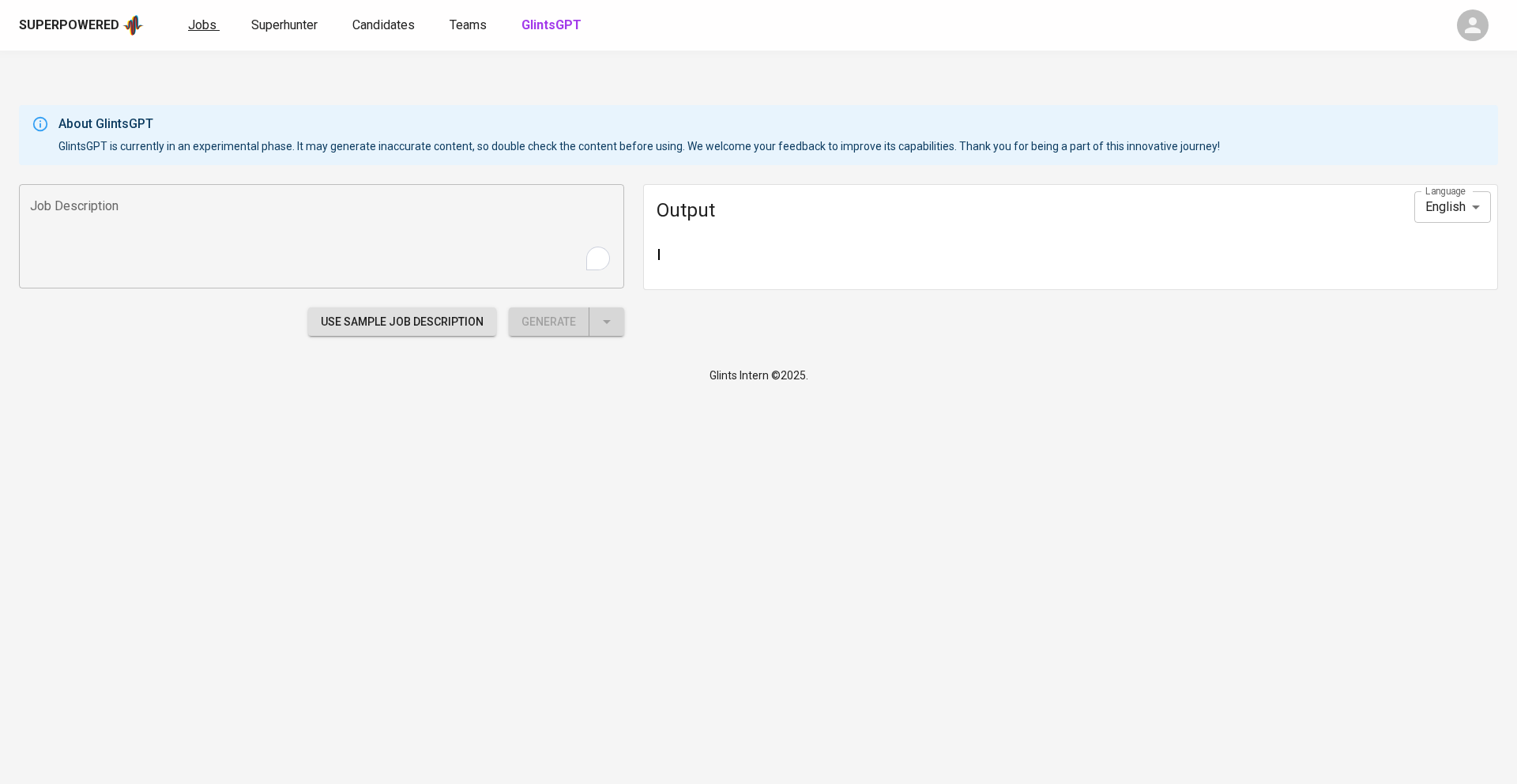
click at [211, 29] on span "Jobs" at bounding box center [203, 25] width 28 height 15
